Goal: Information Seeking & Learning: Learn about a topic

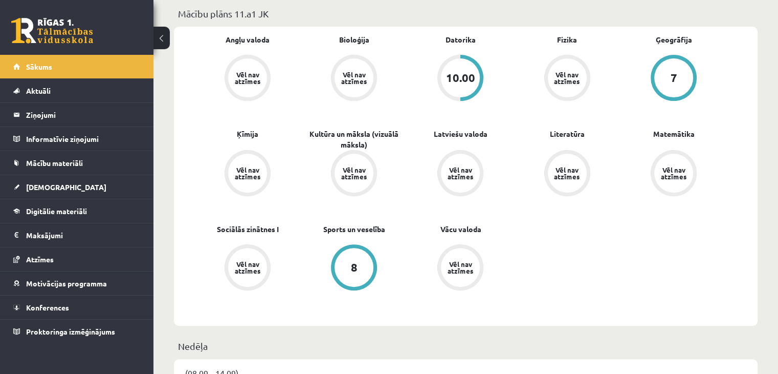
scroll to position [304, 0]
click at [460, 86] on div "10.00" at bounding box center [460, 78] width 39 height 39
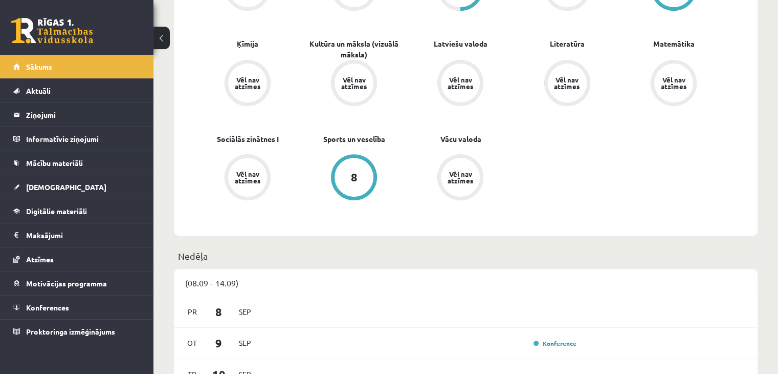
scroll to position [399, 0]
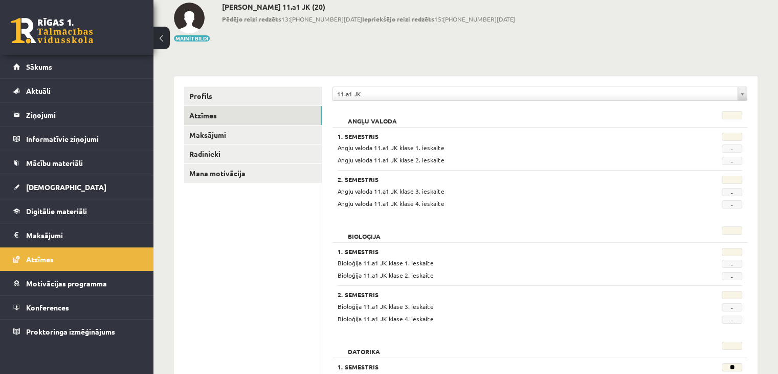
scroll to position [75, 0]
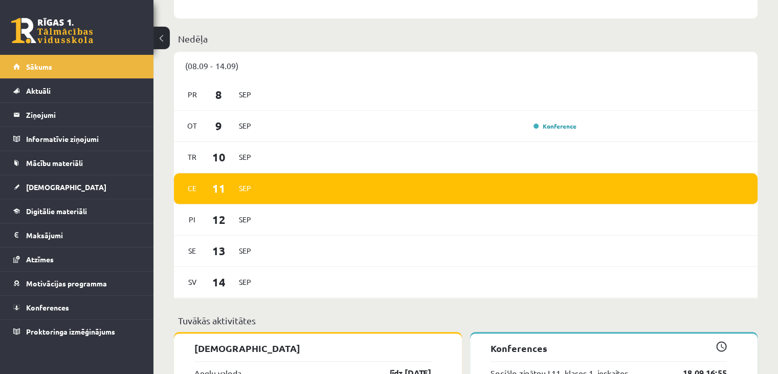
scroll to position [638, 0]
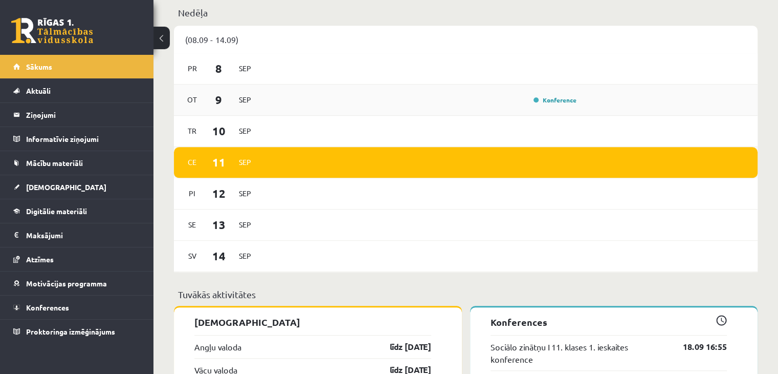
click at [542, 107] on div "Ot 9 Sep Konference" at bounding box center [466, 99] width 584 height 31
click at [551, 103] on link "Konference" at bounding box center [555, 100] width 43 height 8
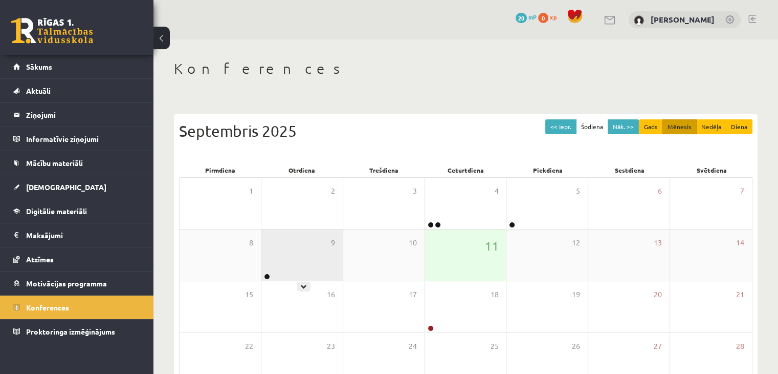
click at [304, 286] on icon at bounding box center [304, 286] width 6 height 6
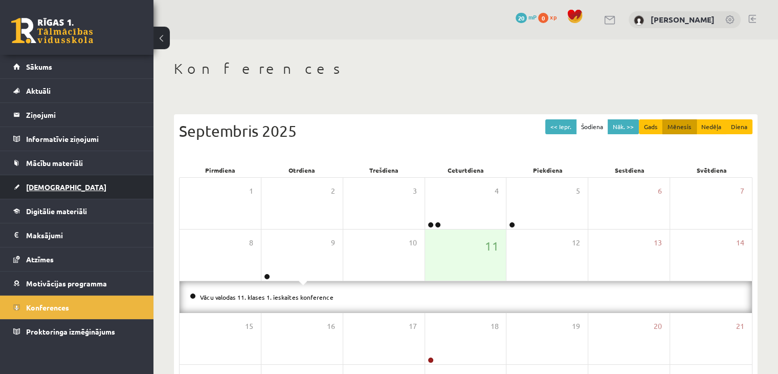
click at [28, 185] on span "[DEMOGRAPHIC_DATA]" at bounding box center [66, 186] width 80 height 9
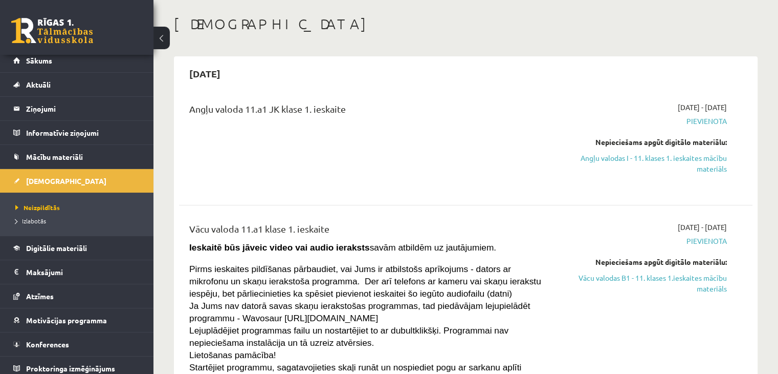
scroll to position [42, 0]
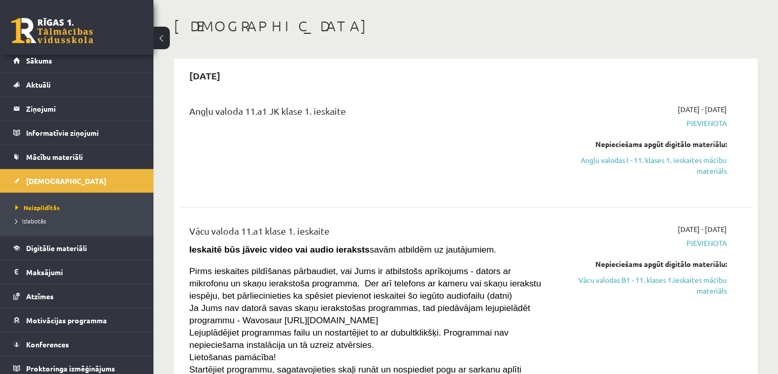
drag, startPoint x: 667, startPoint y: 282, endPoint x: 419, endPoint y: 58, distance: 335.1
click at [667, 282] on link "Vācu valodas B1 - 11. klases 1.ieskaites mācību materiāls" at bounding box center [642, 284] width 169 height 21
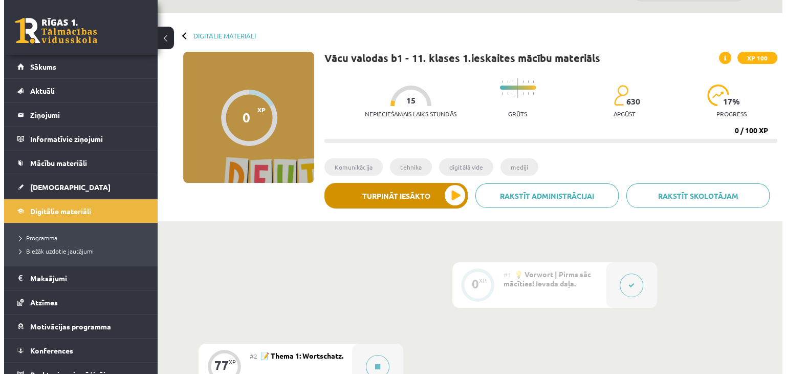
scroll to position [27, 0]
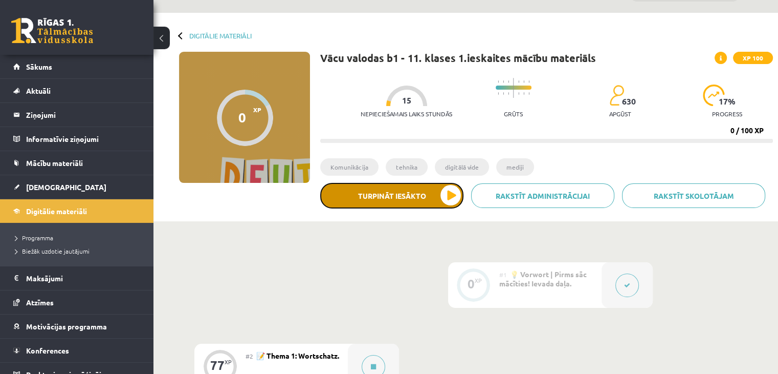
click at [450, 203] on button "Turpināt iesākto" at bounding box center [391, 196] width 143 height 26
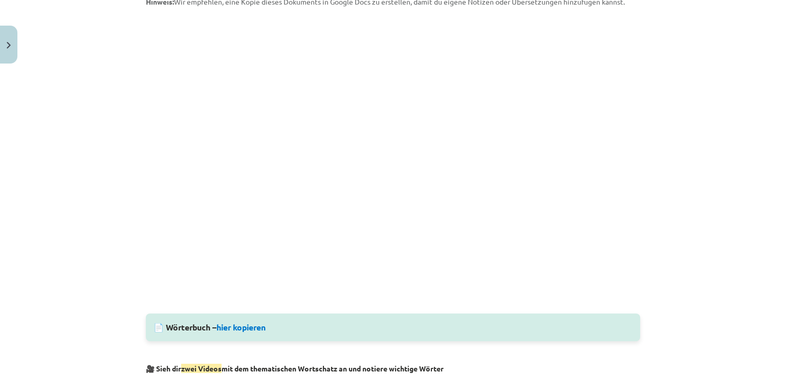
scroll to position [203, 0]
click at [232, 327] on link "hier kopieren" at bounding box center [240, 327] width 49 height 11
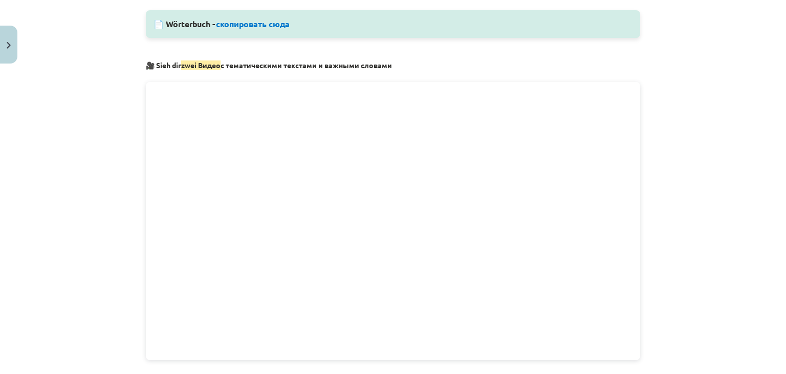
scroll to position [528, 0]
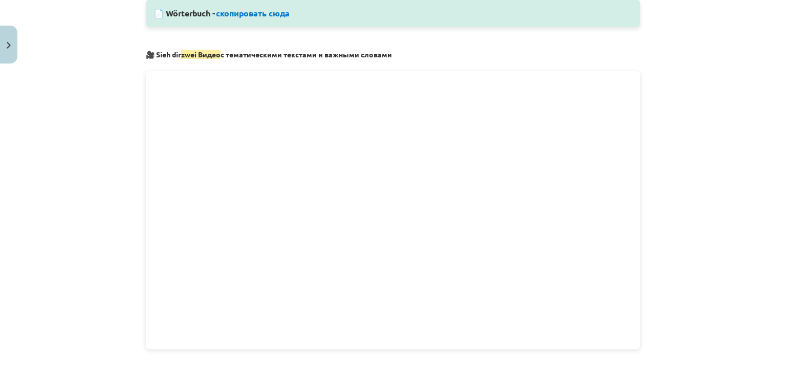
click at [397, 63] on div "📝 Wortschatz – Übersetze in deine Sprache und lerne die neuen Wörter Примечание…" at bounding box center [393, 134] width 494 height 959
click at [150, 48] on div "📝 Wortschatz – Übersetze in deine Sprache und lerne die neuen Wörter Примечание…" at bounding box center [393, 134] width 494 height 959
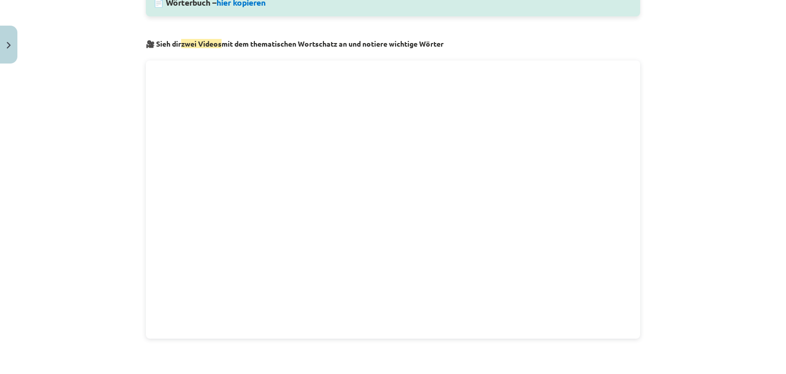
scroll to position [517, 0]
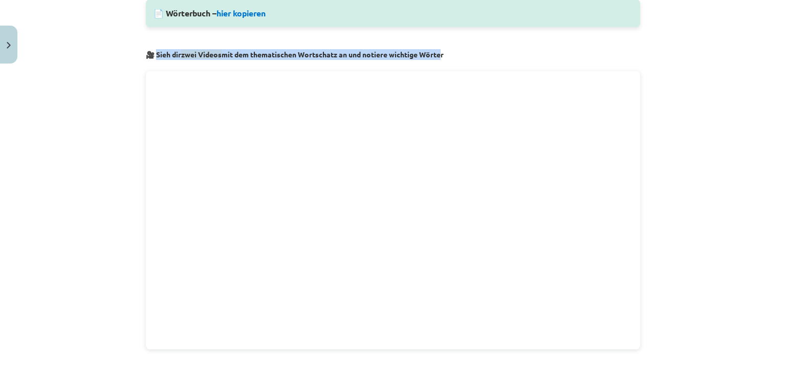
drag, startPoint x: 153, startPoint y: 51, endPoint x: 442, endPoint y: 59, distance: 288.2
click at [442, 59] on p "🎥 Sieh dir zwei Videos mit dem thematischen Wortschatz an und notiere wichtige …" at bounding box center [393, 54] width 494 height 11
copy strong "ieh dir zwei Videos mit dem thematischen Wortschatz an und notiere wichtige Wört"
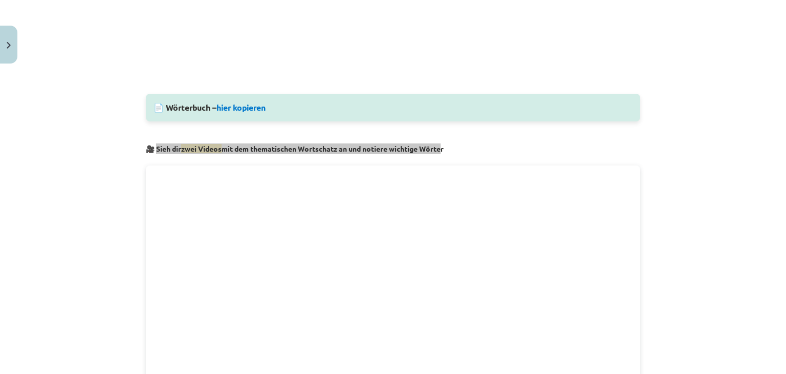
scroll to position [218, 0]
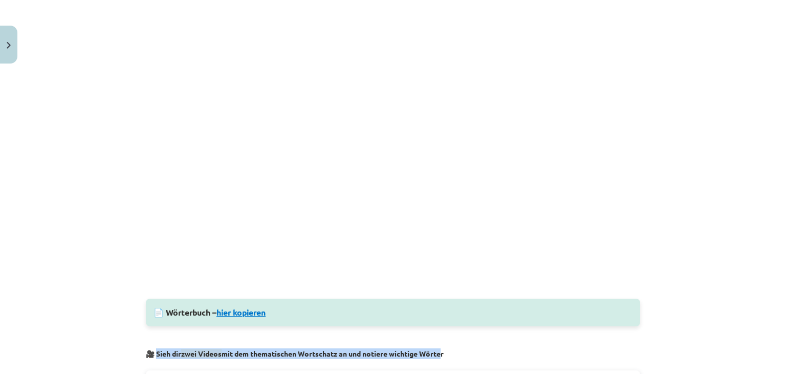
click at [252, 308] on link "hier kopieren" at bounding box center [240, 311] width 49 height 11
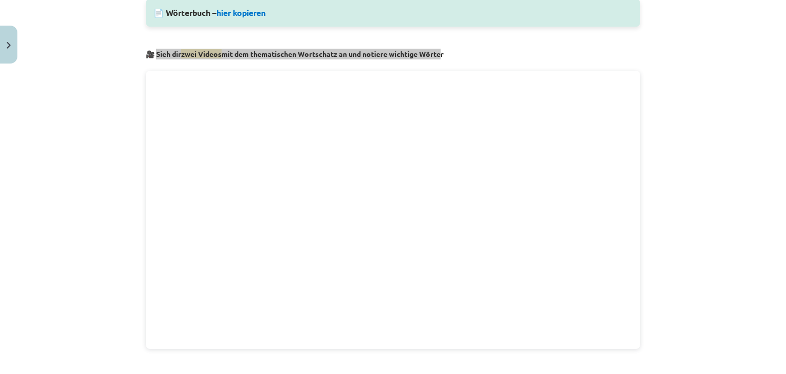
scroll to position [577, 0]
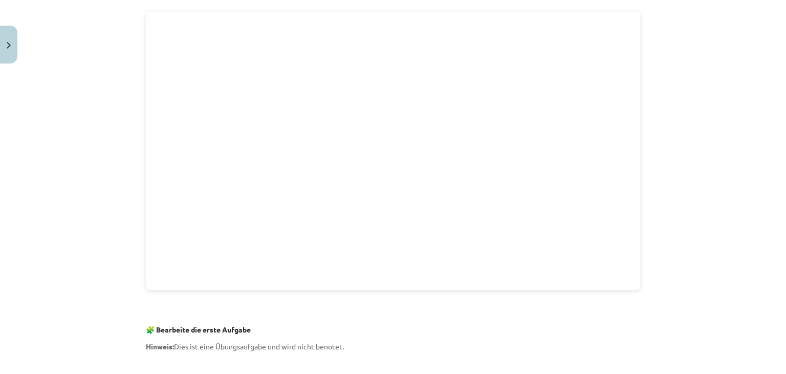
click at [402, 306] on p at bounding box center [393, 306] width 494 height 21
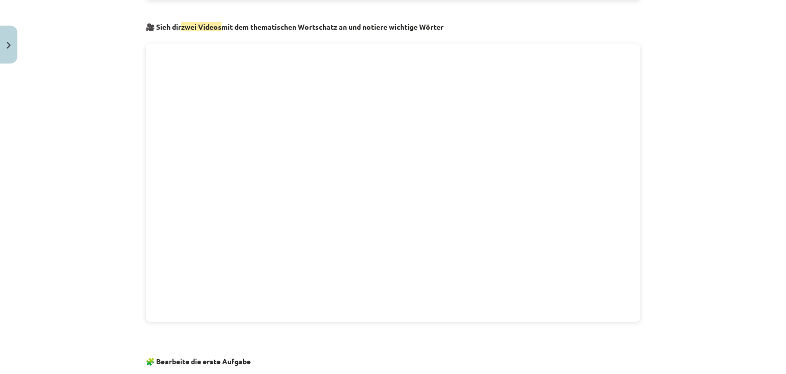
scroll to position [561, 0]
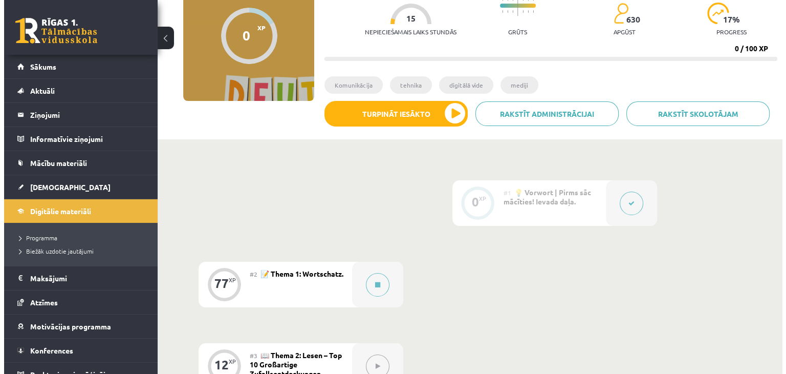
scroll to position [153, 0]
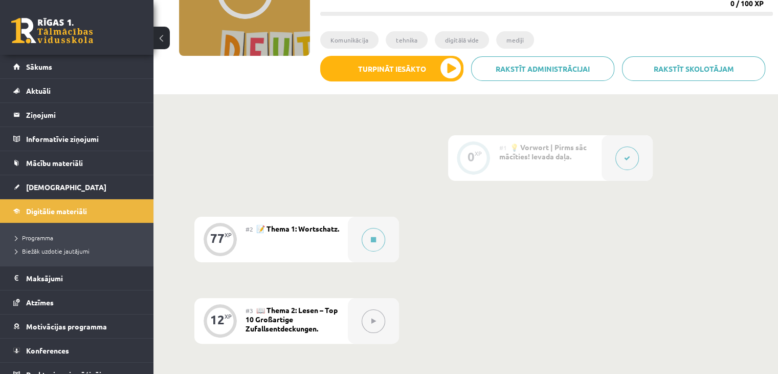
click at [244, 214] on div "0 XP #1 💡 Vorwort | Pirms sāc mācīties! Ievada daļa. 77 XP #2 📝 Thema 1: Wortsc…" at bounding box center [465, 361] width 543 height 452
click at [257, 248] on div "#2 📝 Thema 1: Wortschatz." at bounding box center [297, 239] width 102 height 46
click at [260, 233] on span "📝 Thema 1: Wortschatz." at bounding box center [297, 228] width 83 height 9
click at [348, 229] on div at bounding box center [373, 239] width 51 height 46
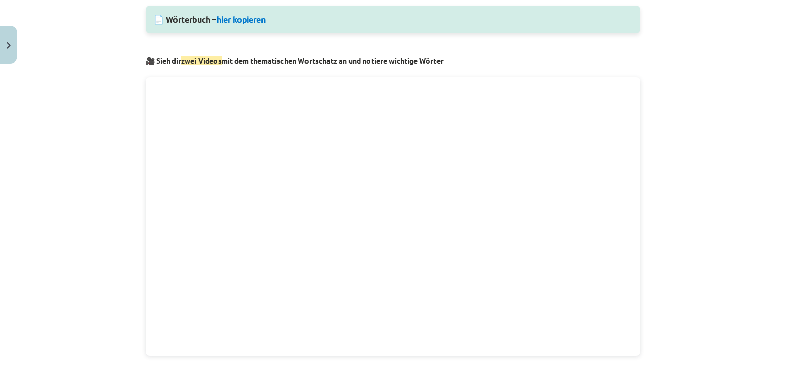
scroll to position [512, 0]
click at [725, 3] on div "Mācību tēma: Vācu valodas b1 - 11. klases 1.ieskaites mācību materiāls #2 📝 The…" at bounding box center [393, 187] width 786 height 374
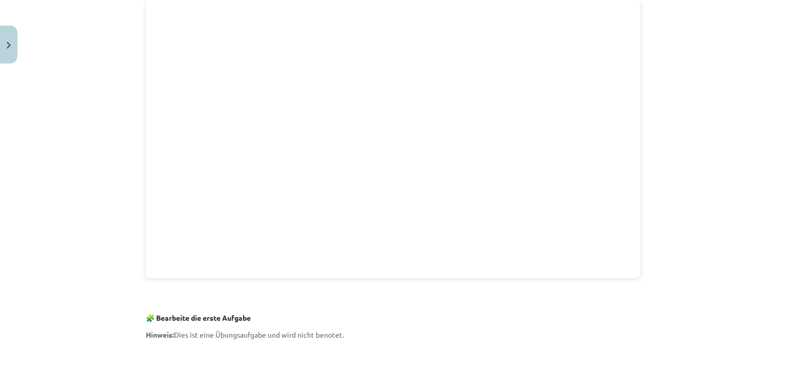
scroll to position [589, 0]
drag, startPoint x: 151, startPoint y: 313, endPoint x: 251, endPoint y: 321, distance: 100.1
click at [251, 321] on p "🧩 Bearbeite die erste Aufgabe" at bounding box center [393, 316] width 494 height 11
copy strong "Bearbeite die erste Aufgabe"
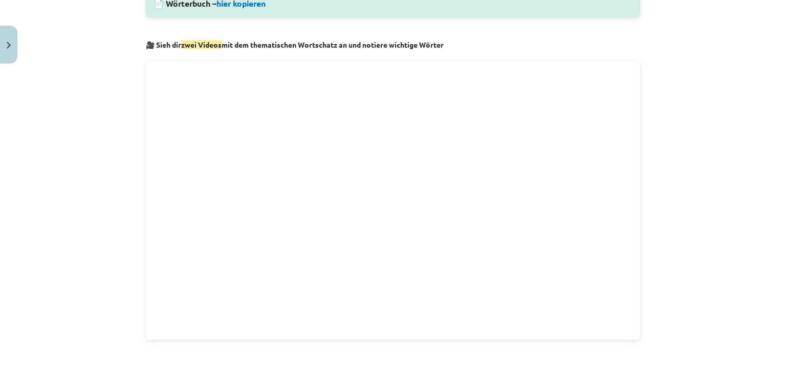
scroll to position [528, 0]
